Goal: Check status

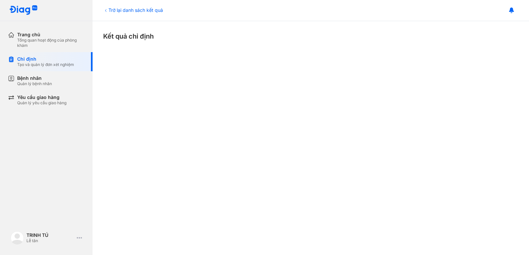
click at [107, 10] on icon at bounding box center [105, 10] width 5 height 5
